Goal: Information Seeking & Learning: Learn about a topic

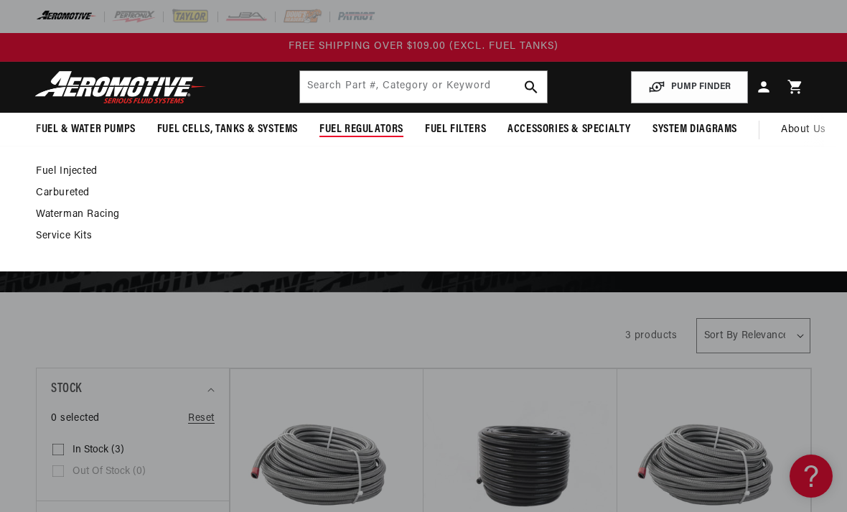
click at [45, 188] on link "Carbureted" at bounding box center [416, 193] width 761 height 13
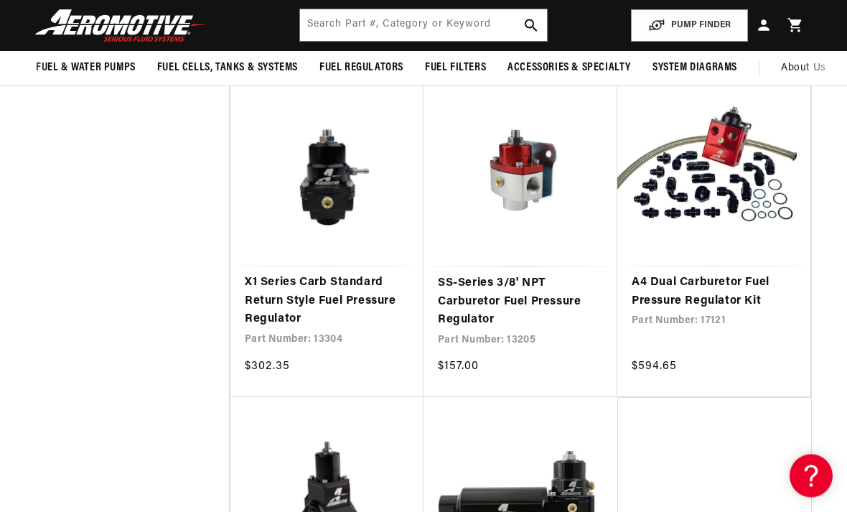
scroll to position [1940, 0]
click at [736, 276] on link "A4 Dual Carburetor Fuel Pressure Regulator Kit" at bounding box center [714, 292] width 164 height 37
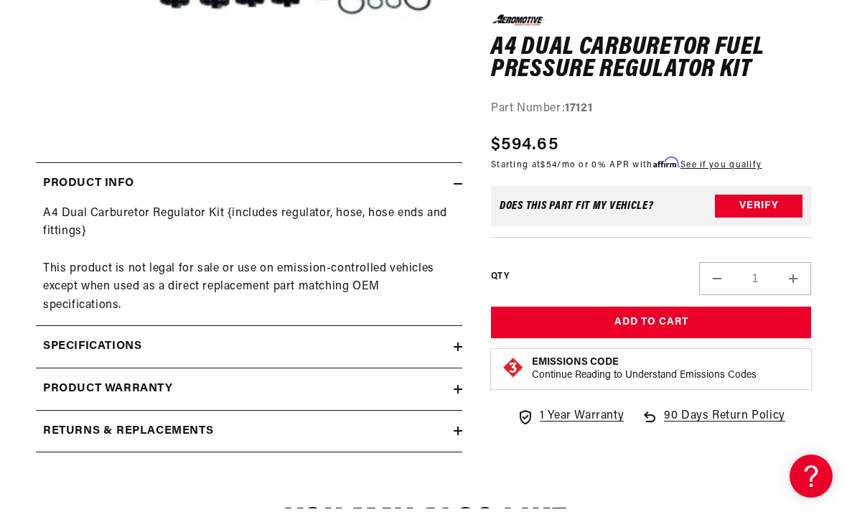
click at [456, 347] on icon at bounding box center [458, 347] width 9 height 0
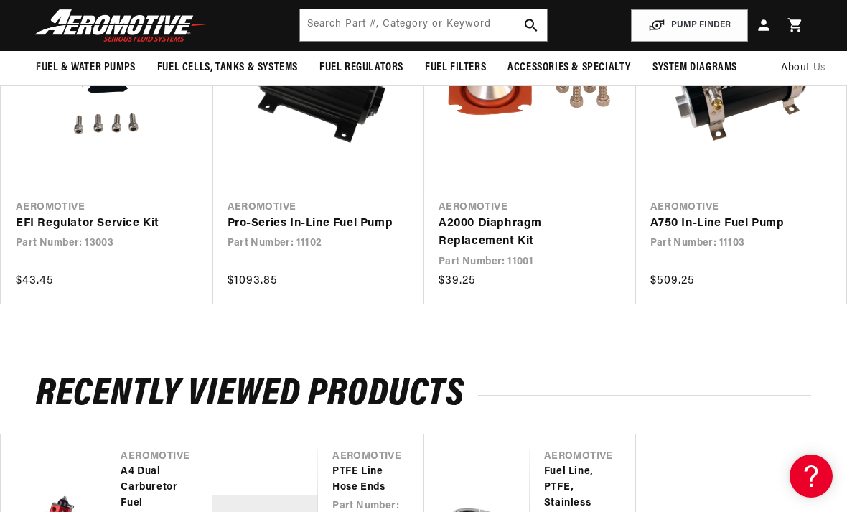
scroll to position [1465, 0]
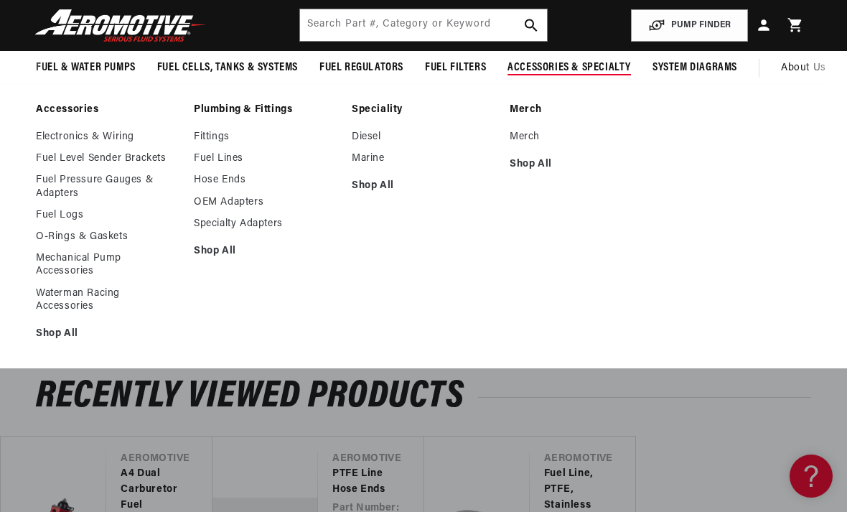
click at [212, 132] on link "Fittings" at bounding box center [266, 137] width 144 height 13
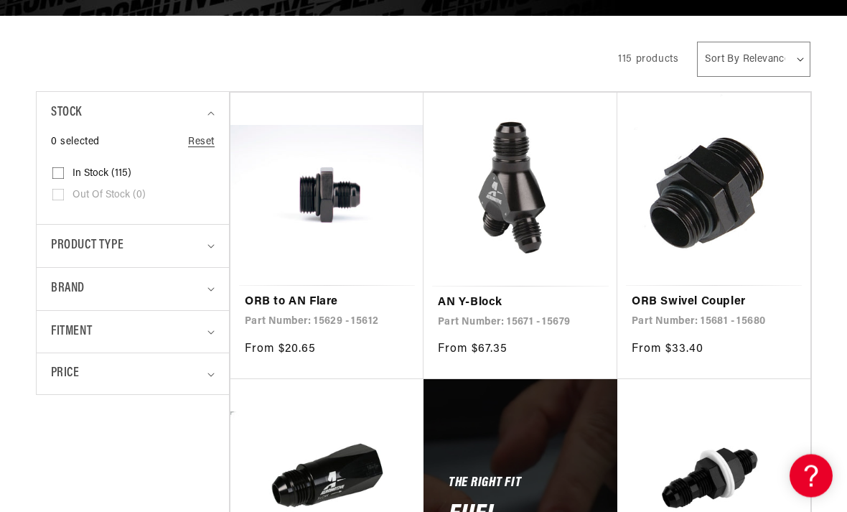
scroll to position [277, 0]
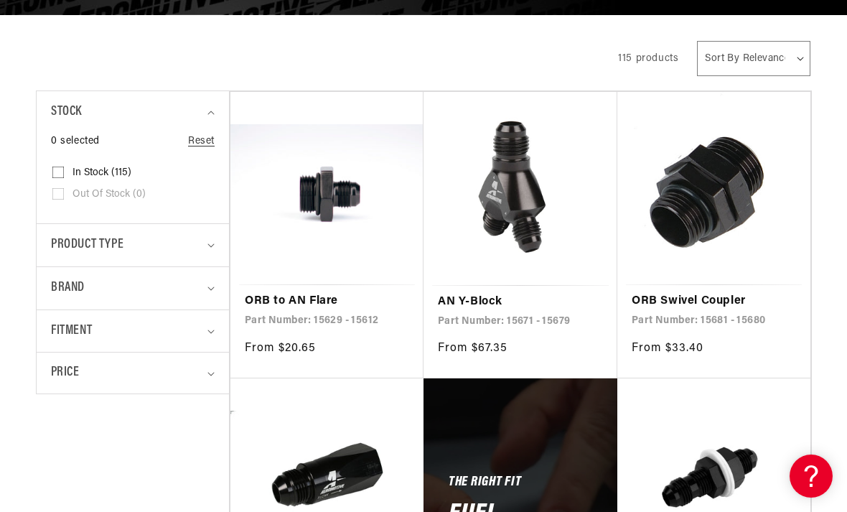
click at [214, 243] on icon "Product type (0 selected)" at bounding box center [211, 245] width 7 height 4
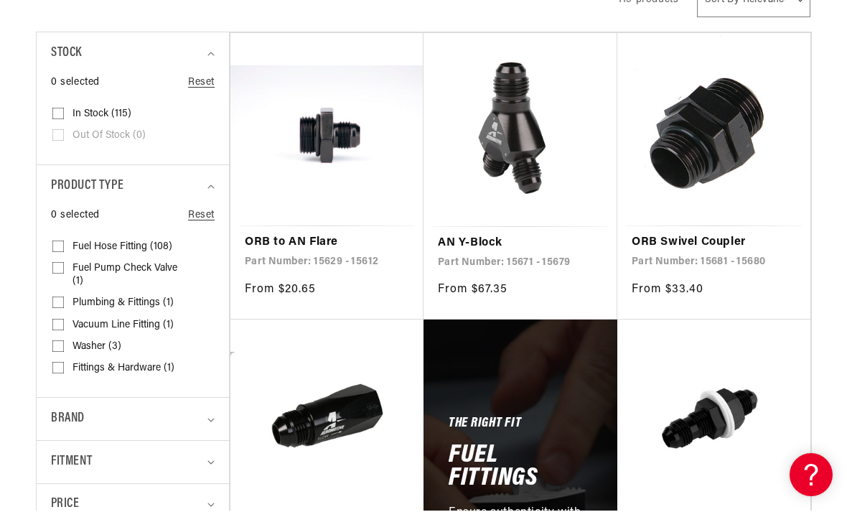
scroll to position [0, 0]
click at [72, 262] on label "Fuel Pump Check Valve (1) Fuel Pump Check Valve (1 product)" at bounding box center [128, 276] width 152 height 34
click at [64, 266] on input "Fuel Pump Check Valve (1) Fuel Pump Check Valve (1 product)" at bounding box center [57, 271] width 11 height 11
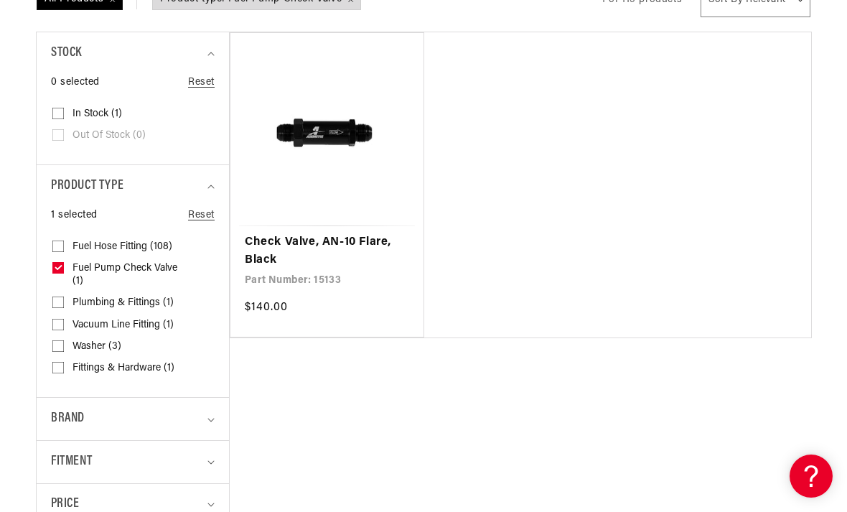
click at [60, 266] on icon at bounding box center [59, 268] width 6 height 4
click at [60, 266] on input "Fuel Pump Check Valve (1) Fuel Pump Check Valve (1 product)" at bounding box center [57, 270] width 11 height 11
checkbox input "false"
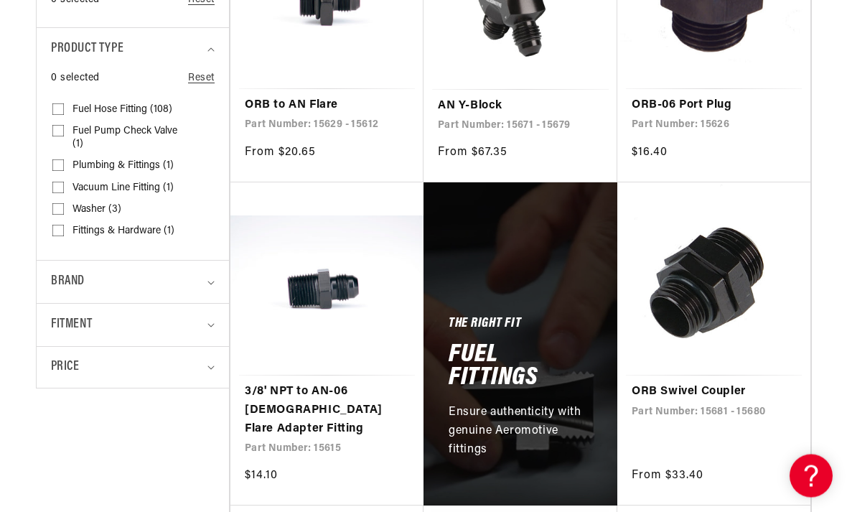
scroll to position [473, 0]
click at [136, 315] on div "Fitment" at bounding box center [127, 325] width 152 height 21
click at [97, 401] on span "Vehicle Specific (4)" at bounding box center [114, 407] width 83 height 13
click at [64, 404] on input "Vehicle Specific (4) Vehicle Specific (4 products)" at bounding box center [57, 409] width 11 height 11
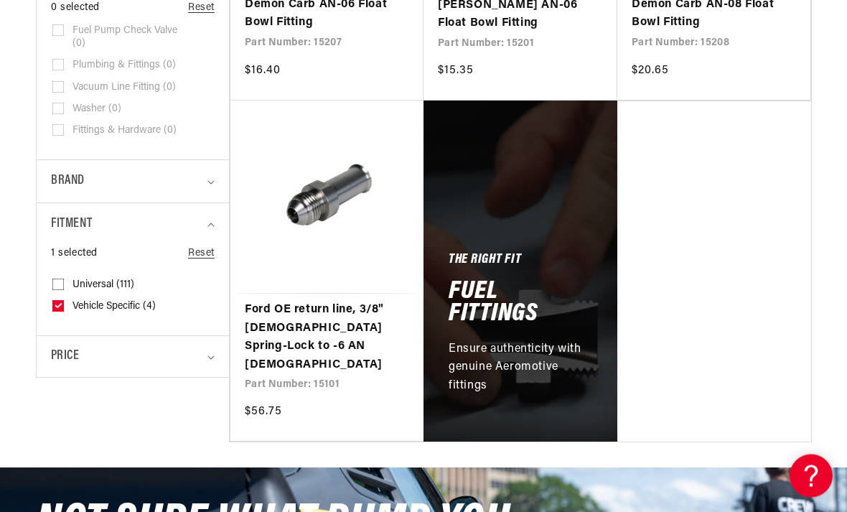
scroll to position [580, 0]
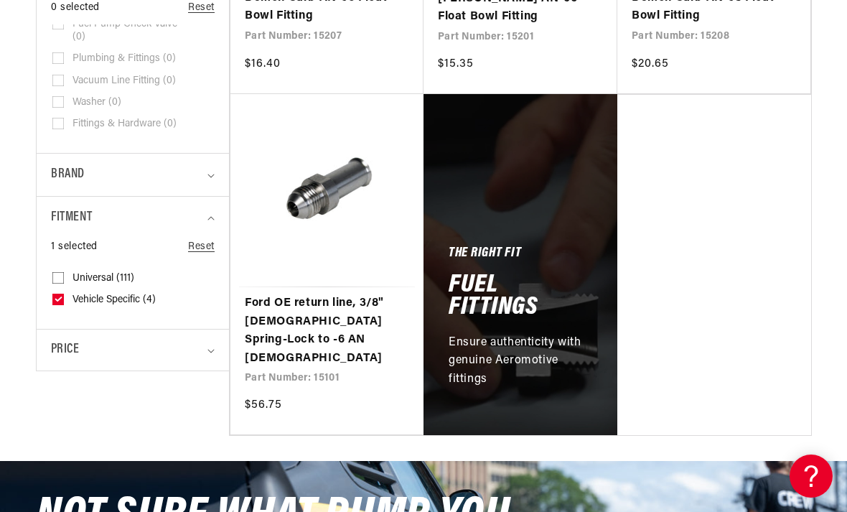
click at [58, 294] on icon at bounding box center [57, 299] width 11 height 11
click at [58, 297] on input "Vehicle Specific (4) Vehicle Specific (4 products)" at bounding box center [57, 302] width 11 height 11
checkbox input "false"
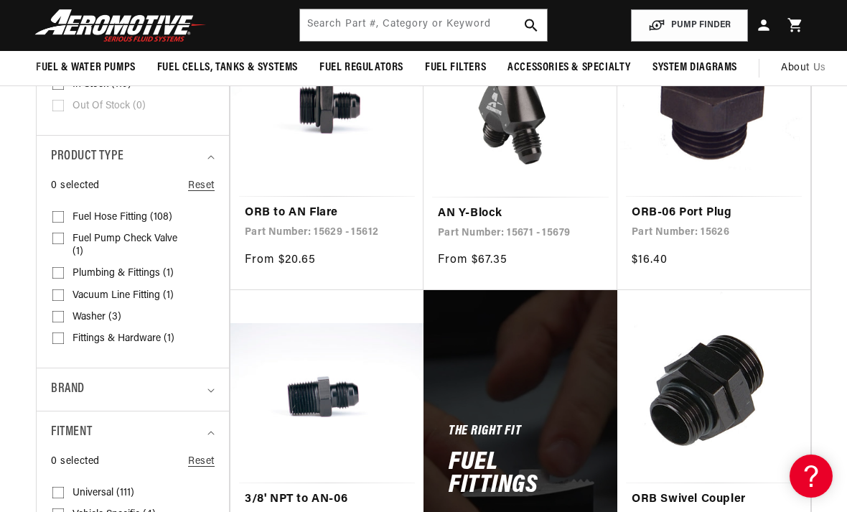
scroll to position [340, 0]
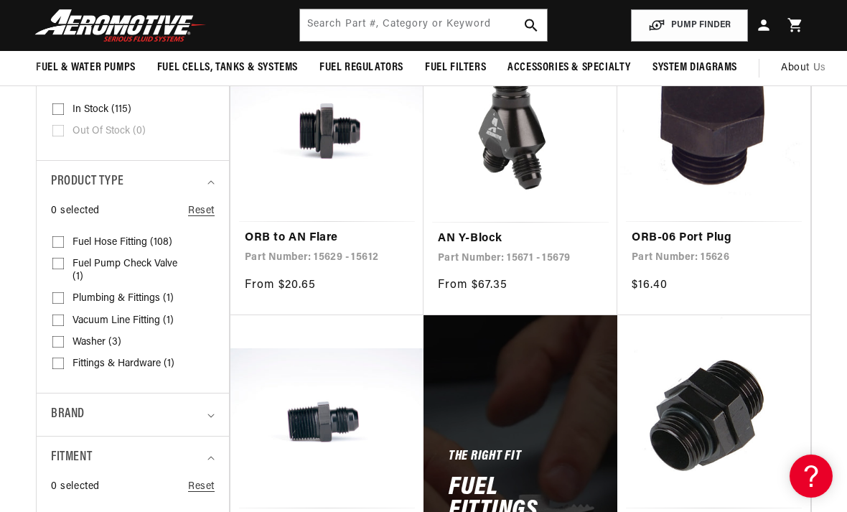
click at [80, 292] on span "Plumbing & Fittings (1)" at bounding box center [123, 298] width 101 height 13
click at [64, 295] on input "Plumbing & Fittings (1) Plumbing & Fittings (1 product)" at bounding box center [57, 300] width 11 height 11
checkbox input "true"
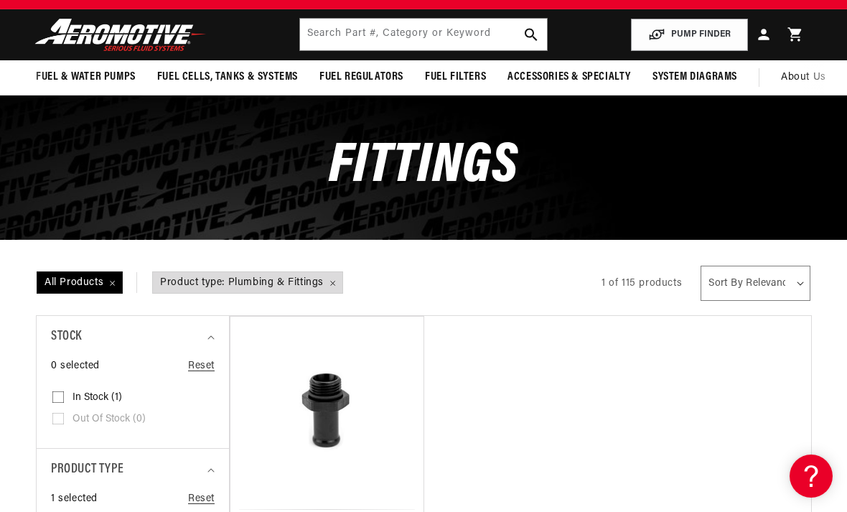
scroll to position [52, 0]
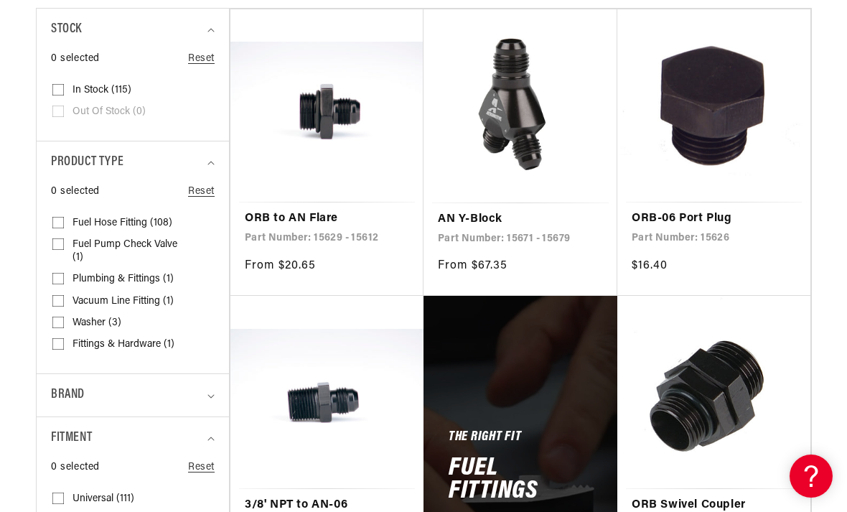
scroll to position [375, 0]
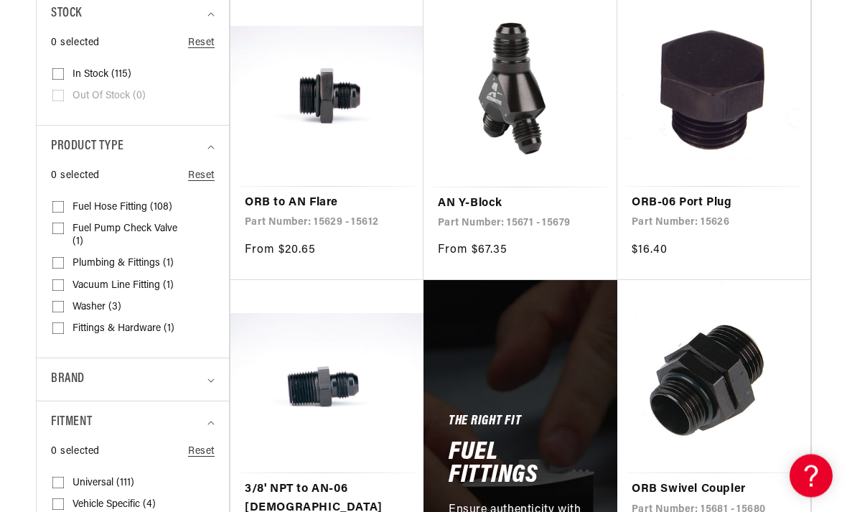
click at [57, 210] on input "Fuel Hose Fitting (108) Fuel Hose Fitting (108 products)" at bounding box center [57, 210] width 11 height 11
checkbox input "true"
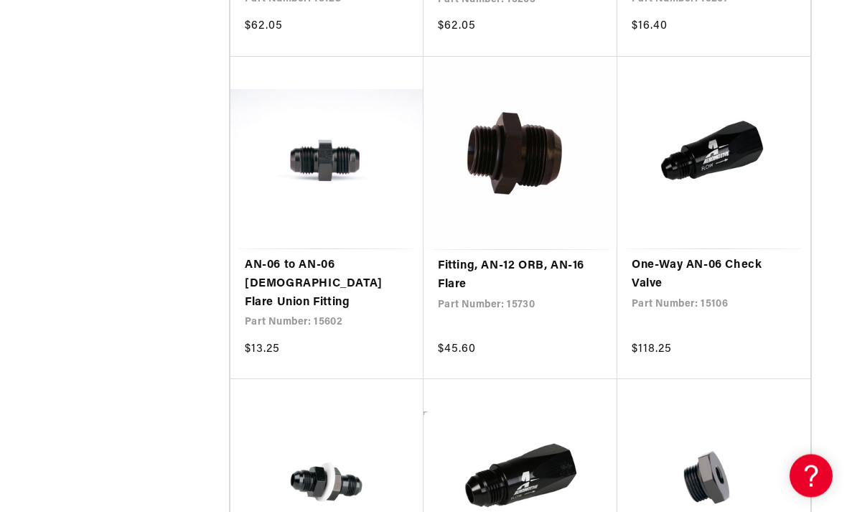
scroll to position [2199, 0]
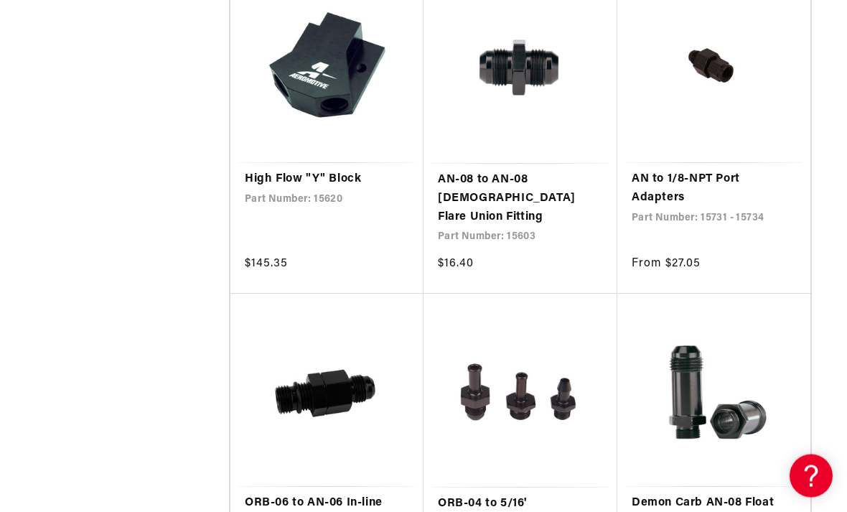
scroll to position [3938, 0]
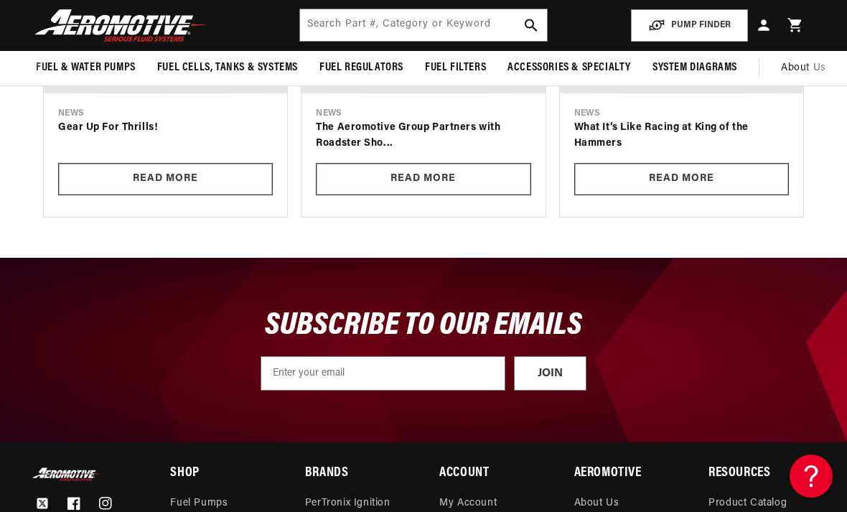
scroll to position [3987, 0]
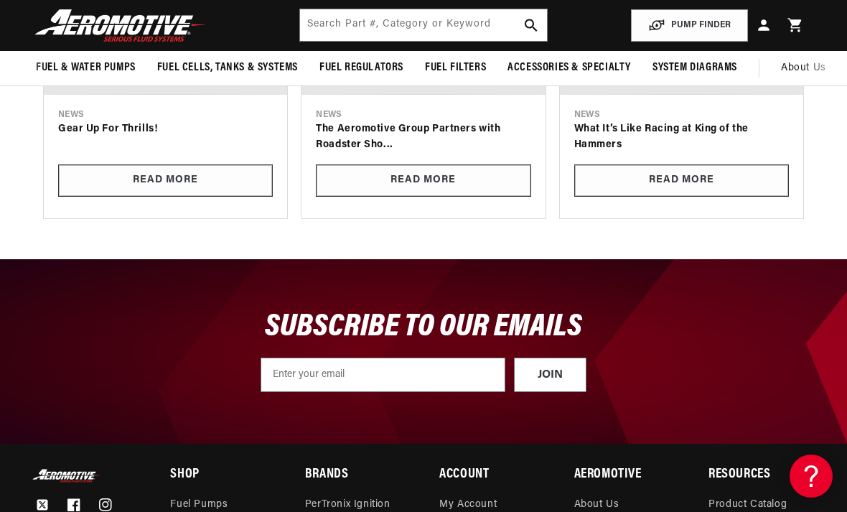
scroll to position [2236, 0]
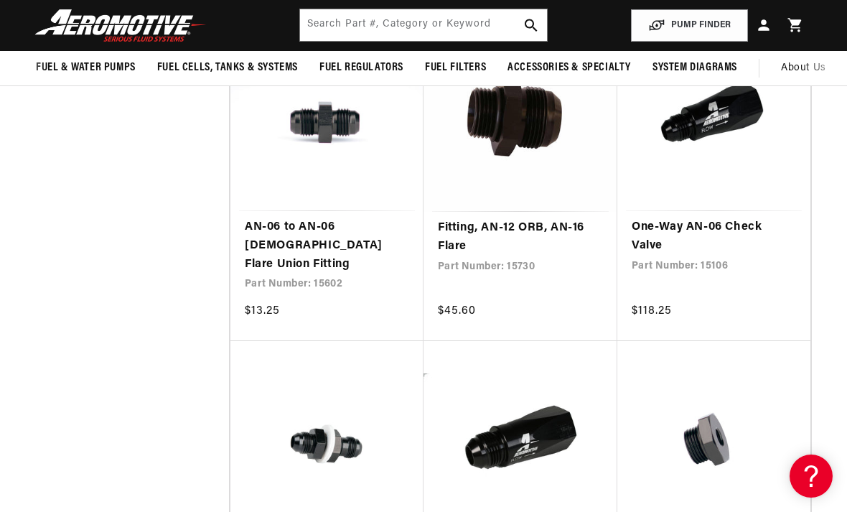
scroll to position [2177, 0]
